Goal: Book appointment/travel/reservation

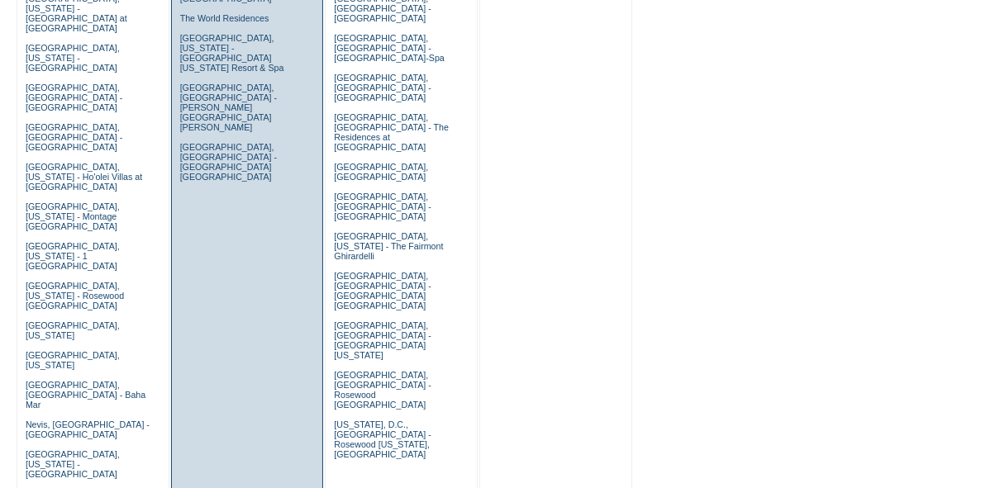
scroll to position [853, 0]
click at [218, 226] on td "Leisure [GEOGRAPHIC_DATA], [GEOGRAPHIC_DATA] [GEOGRAPHIC_DATA], [US_STATE] - [G…" at bounding box center [247, 165] width 153 height 1636
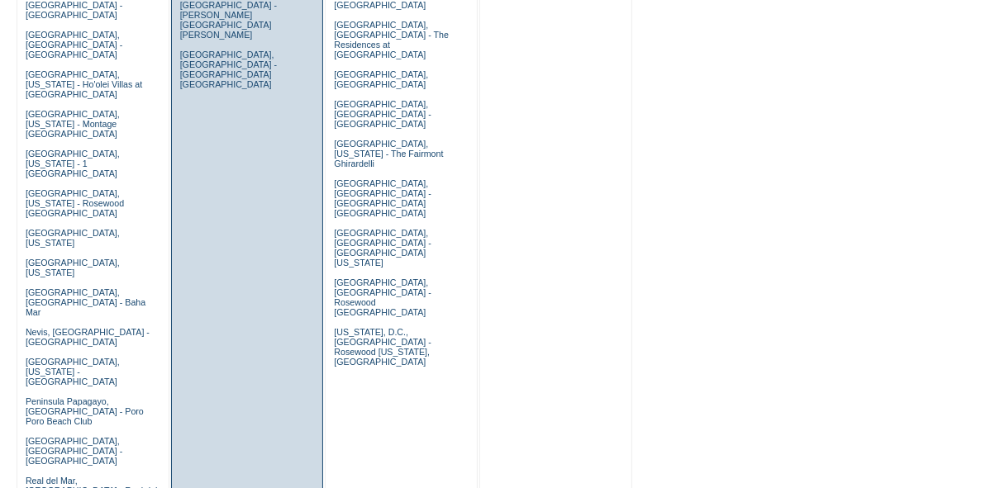
scroll to position [945, 0]
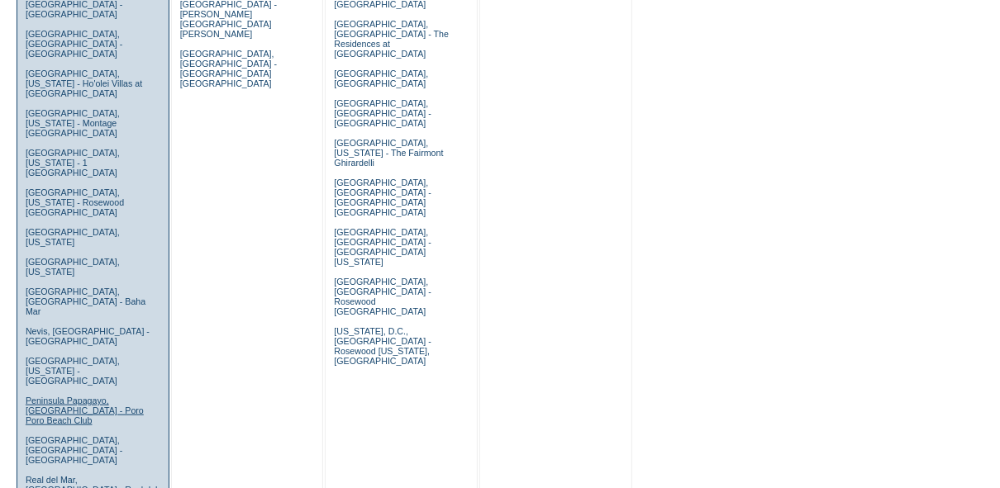
click at [104, 396] on link "Peninsula Papagayo, [GEOGRAPHIC_DATA] - Poro Poro Beach Club" at bounding box center [85, 411] width 118 height 30
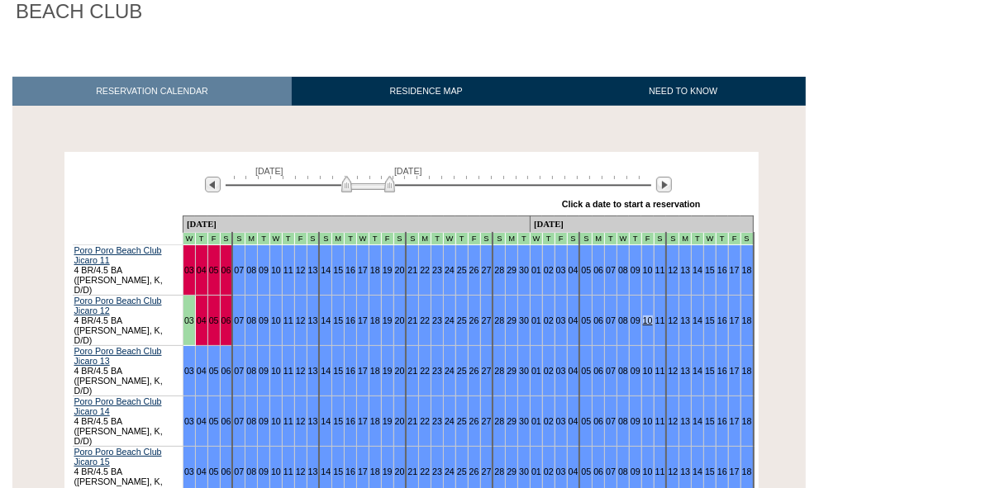
scroll to position [198, 0]
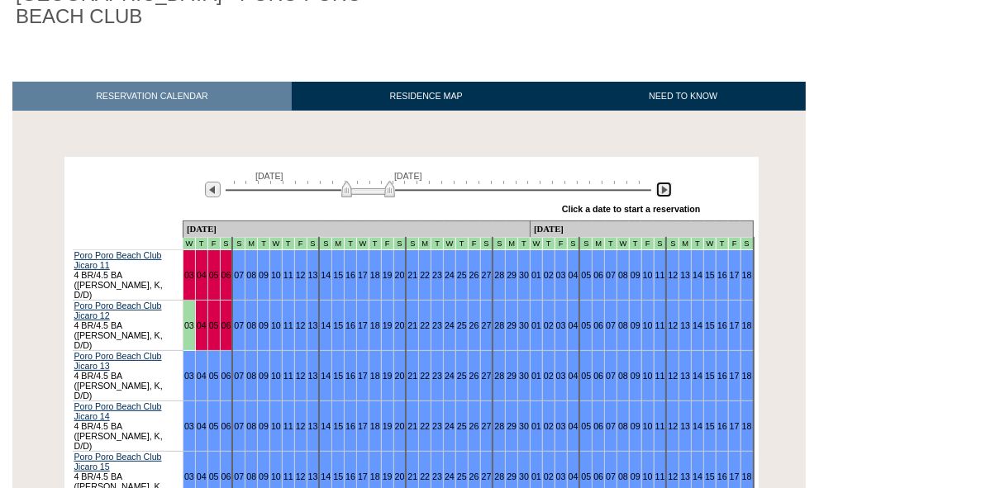
click at [665, 182] on img at bounding box center [664, 190] width 16 height 16
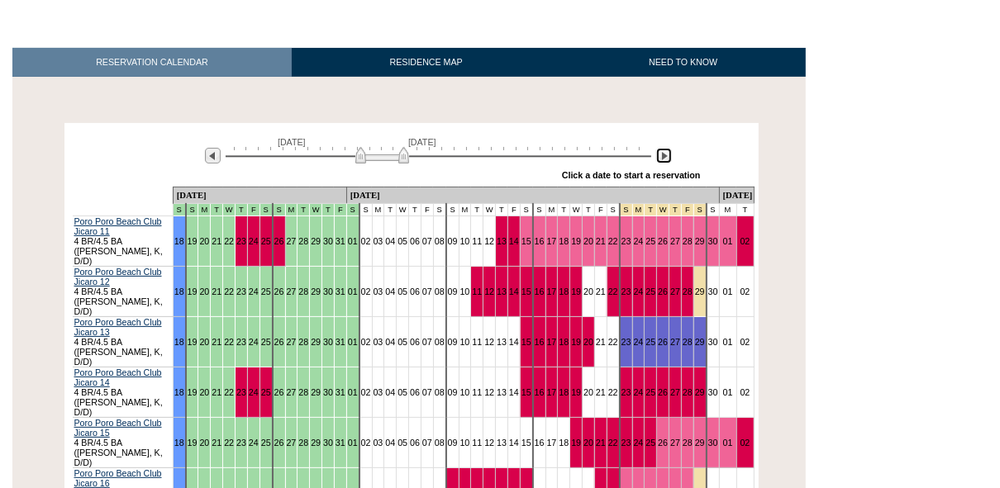
scroll to position [226, 0]
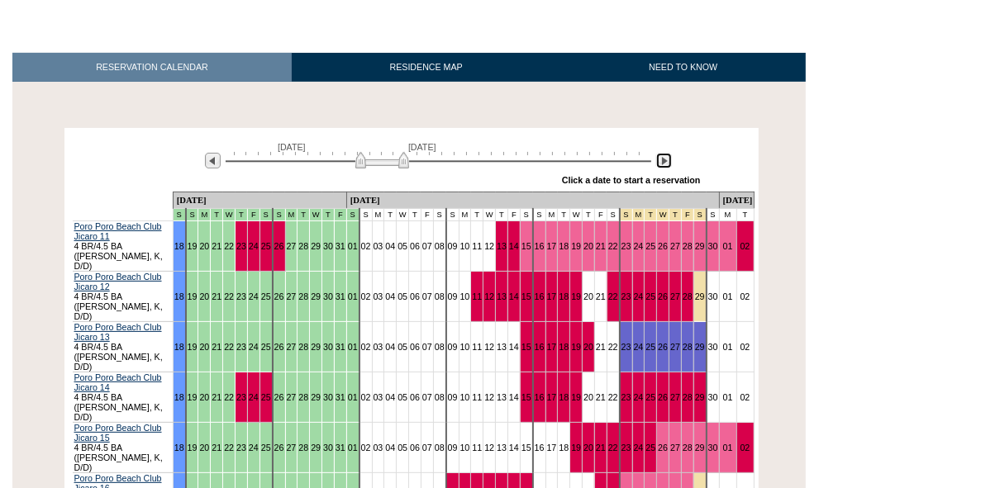
click at [664, 153] on img at bounding box center [664, 161] width 16 height 16
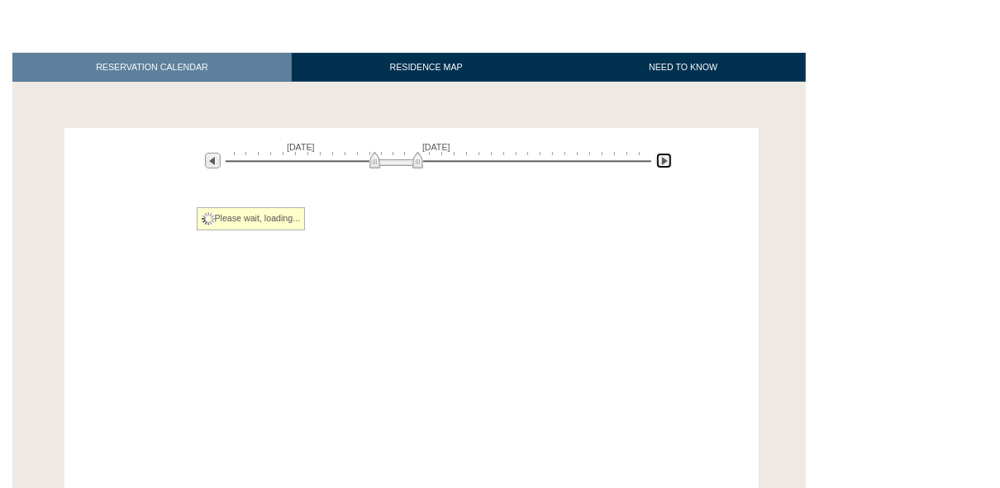
click at [664, 153] on img at bounding box center [664, 161] width 16 height 16
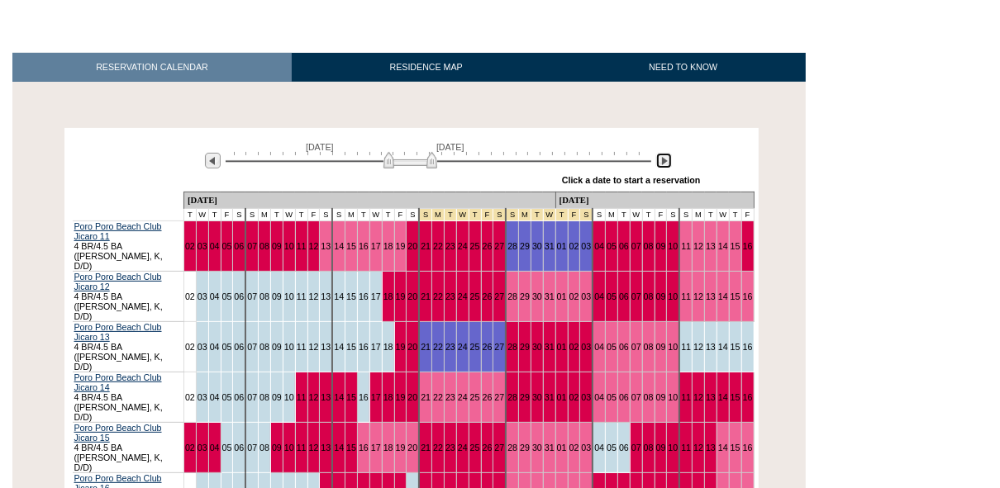
click at [665, 153] on img at bounding box center [664, 161] width 16 height 16
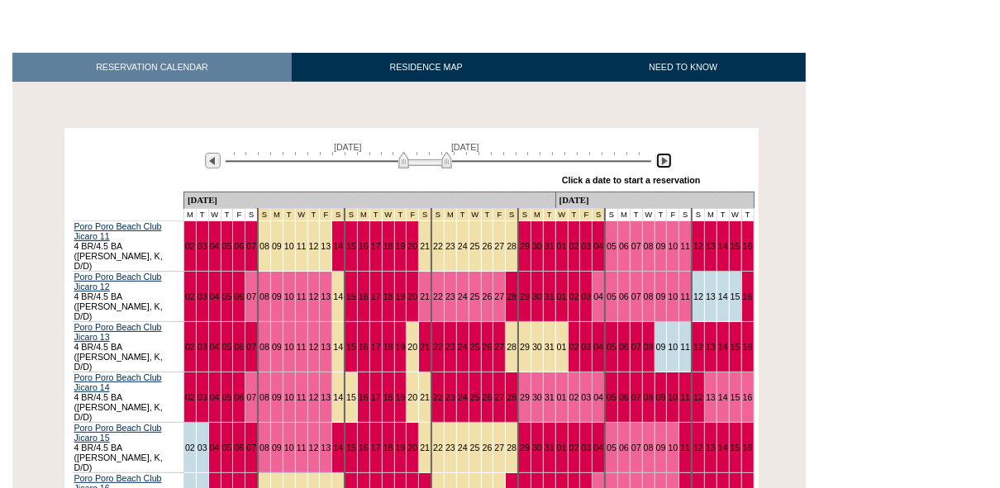
click at [665, 153] on img at bounding box center [664, 161] width 16 height 16
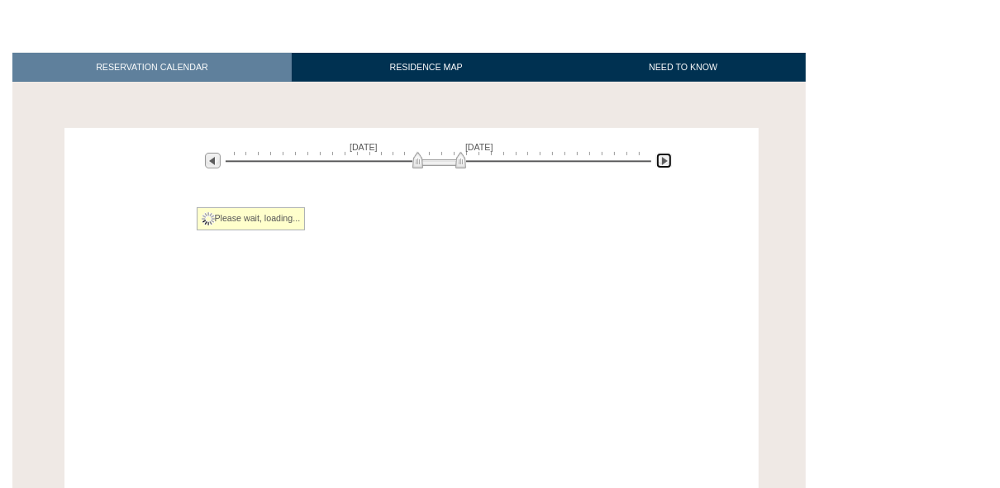
click at [665, 153] on img at bounding box center [664, 161] width 16 height 16
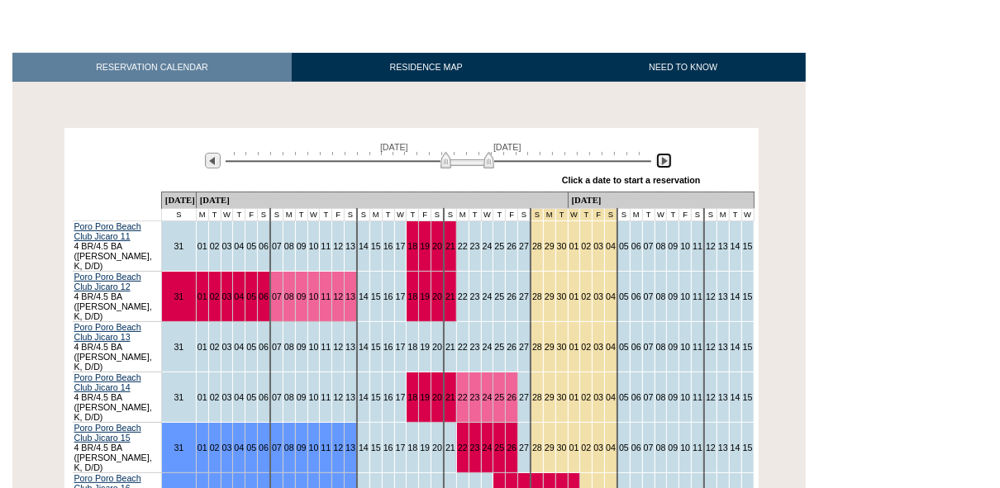
click at [665, 153] on img at bounding box center [664, 161] width 16 height 16
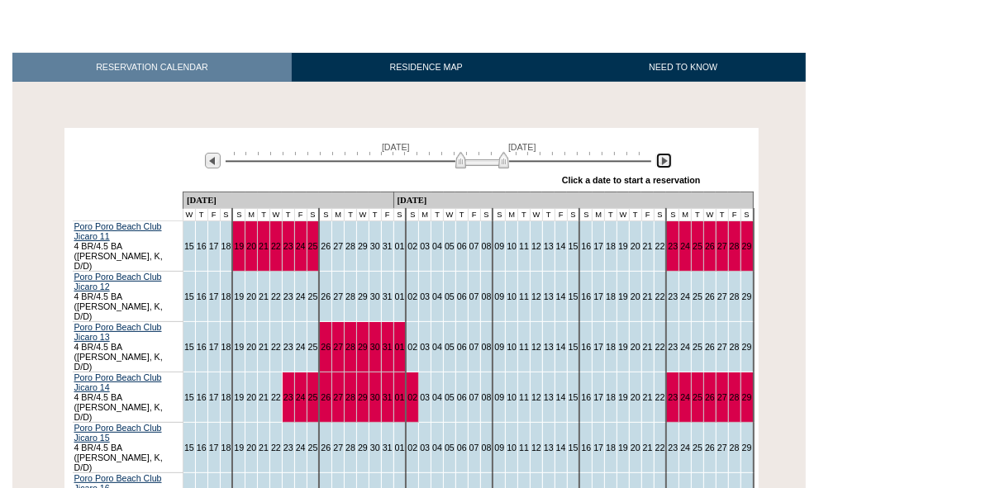
click at [665, 153] on img at bounding box center [664, 161] width 16 height 16
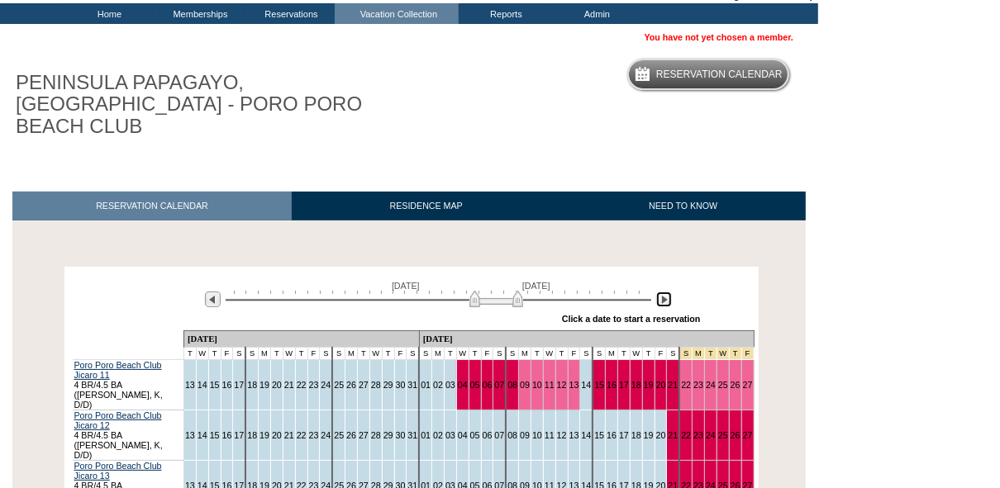
scroll to position [64, 0]
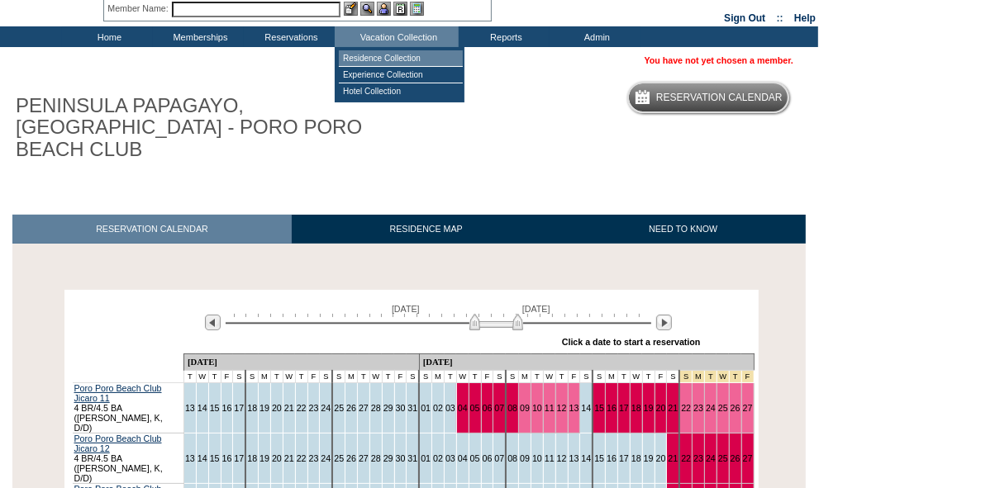
click at [402, 55] on td "Residence Collection" at bounding box center [401, 58] width 124 height 17
